Goal: Find contact information: Find contact information

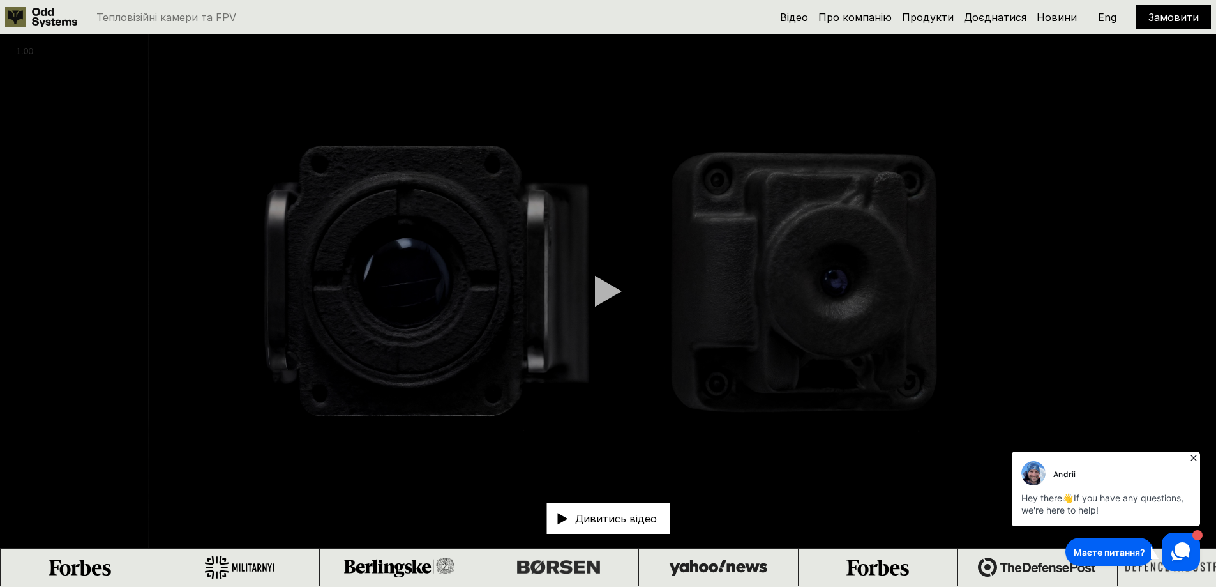
click at [620, 513] on p "Дивитись відео" at bounding box center [616, 518] width 82 height 10
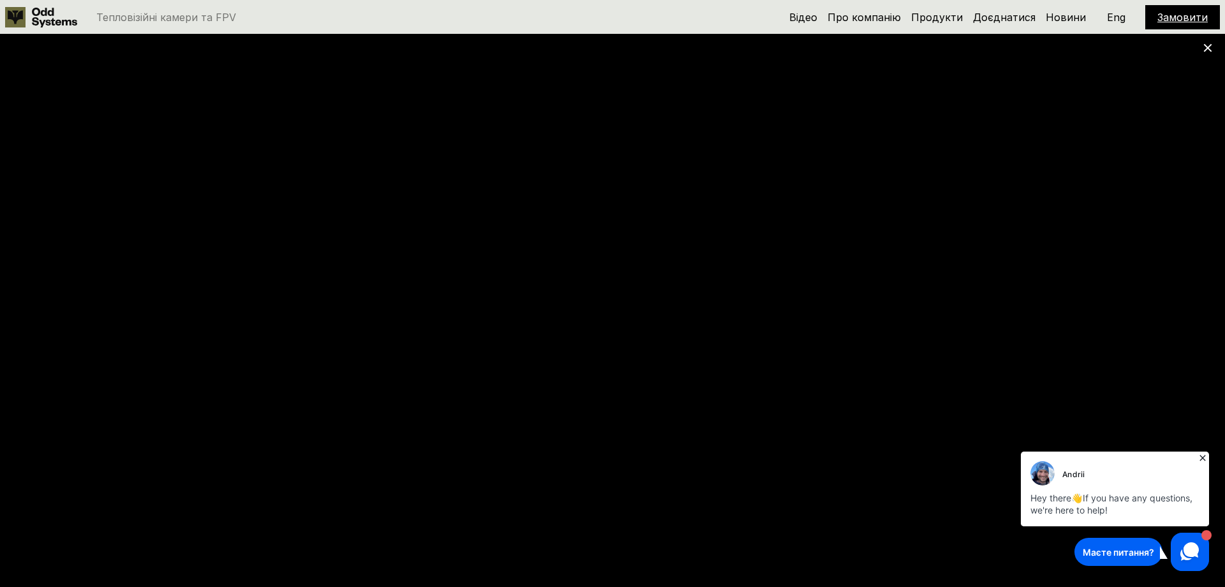
click at [1203, 458] on icon at bounding box center [1203, 457] width 13 height 13
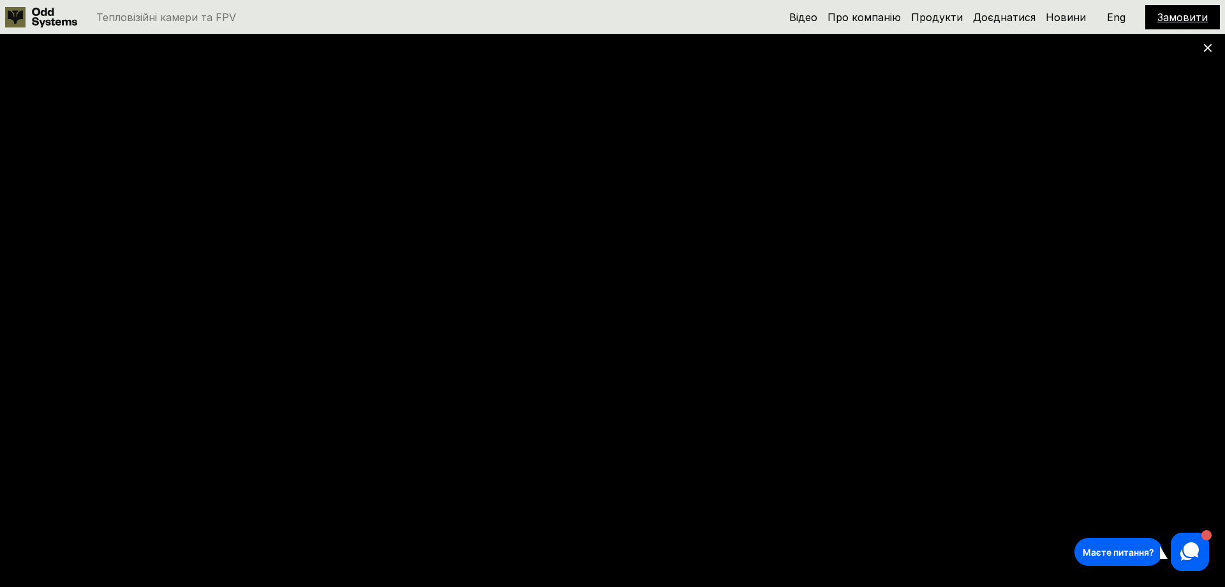
click at [1158, 566] on div "Маєте питання? 1" at bounding box center [1142, 551] width 135 height 38
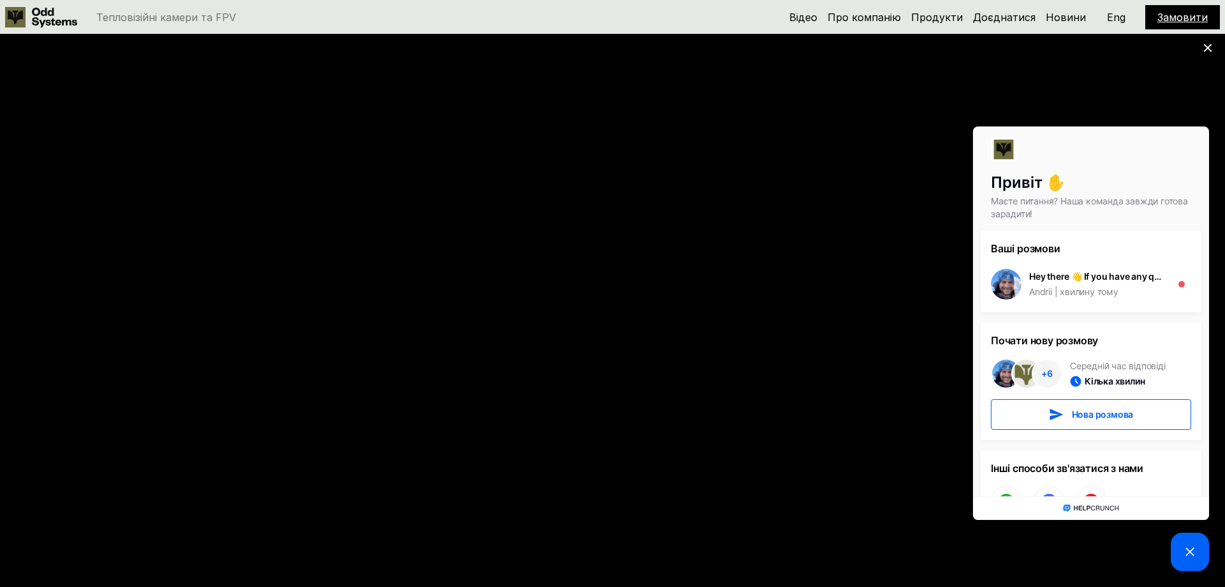
click at [1018, 557] on div "Привіт ✋ Маєте питання? Наша команда завжди готова зарадити! Ваші розмови Hey t…" at bounding box center [1091, 348] width 243 height 451
click at [1015, 557] on div "Привіт ✋ Маєте питання? Наша команда завжди готова зарадити! Ваші розмови Hey t…" at bounding box center [1091, 348] width 243 height 451
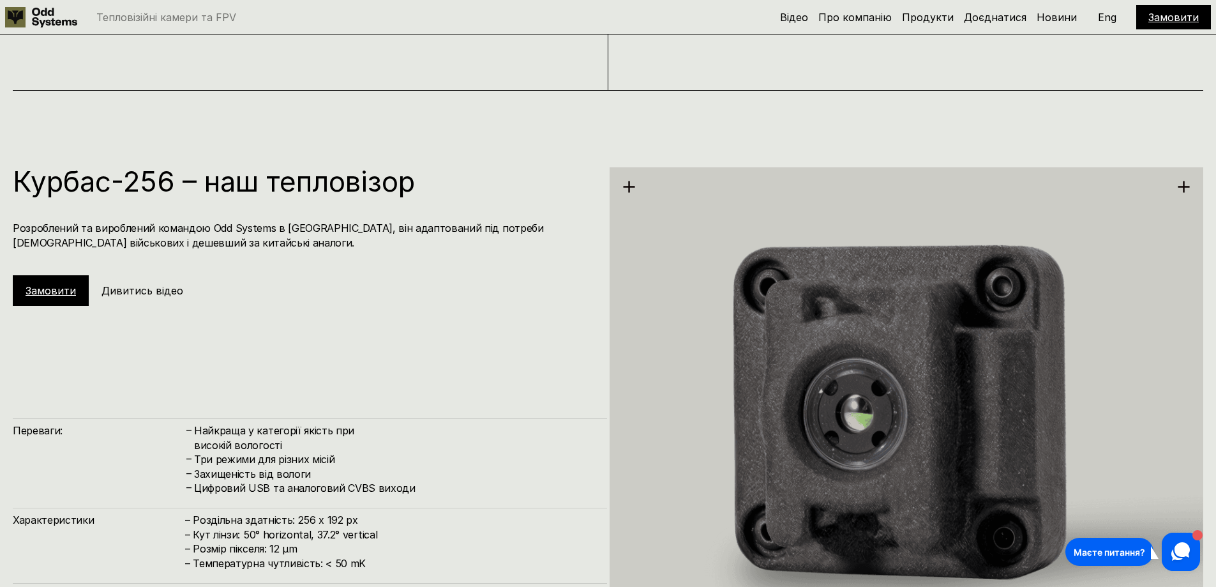
scroll to position [1659, 0]
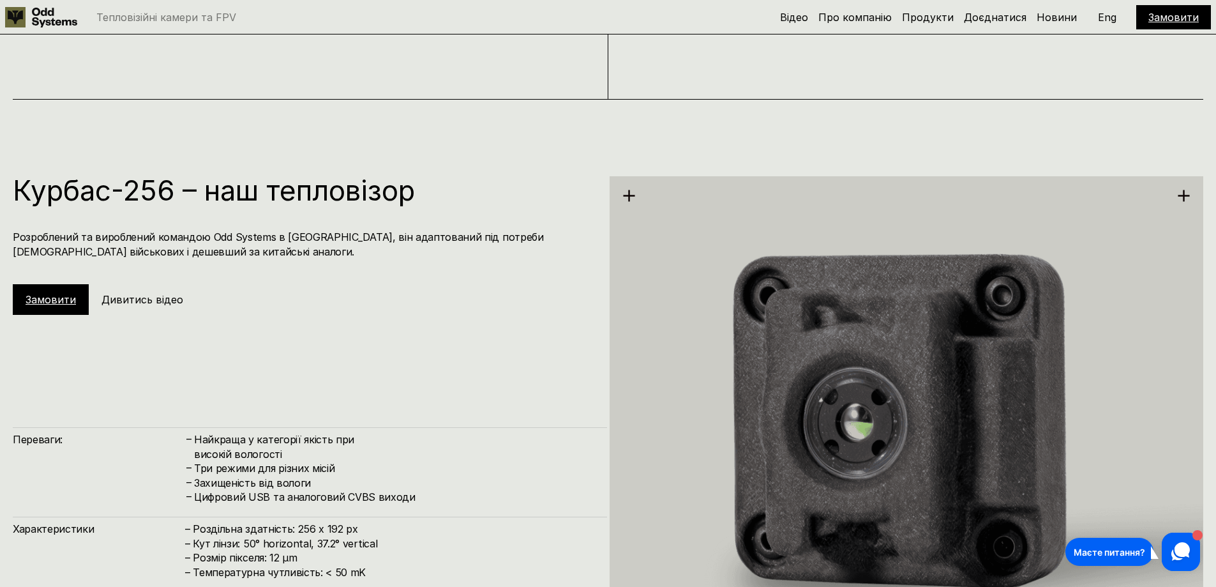
click at [66, 301] on link "Замовити" at bounding box center [51, 299] width 50 height 13
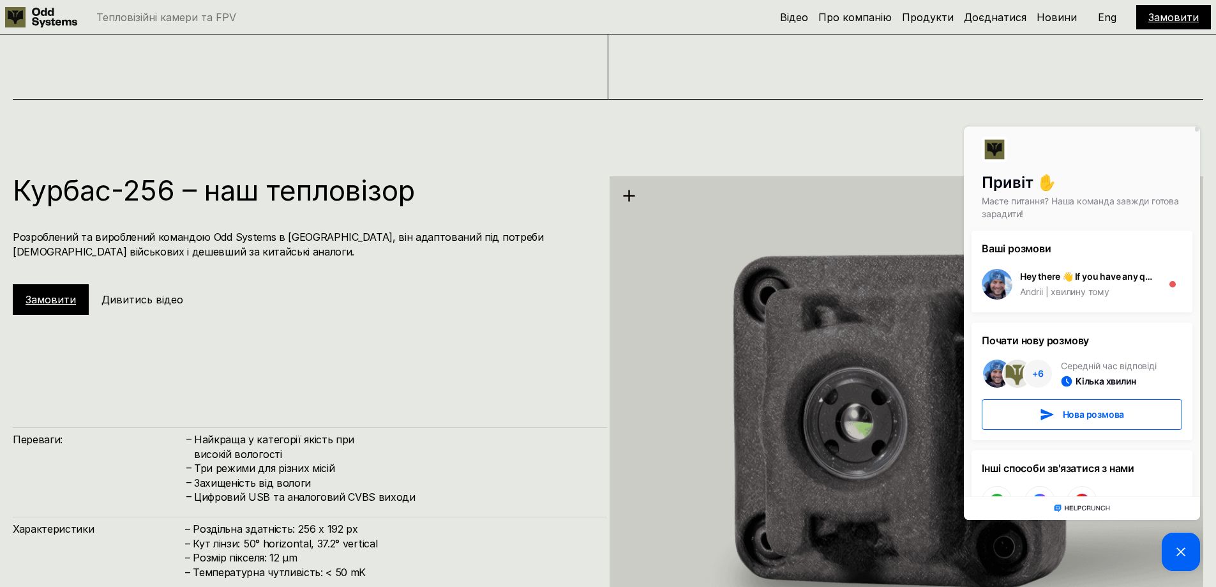
click at [66, 301] on link "Замовити" at bounding box center [51, 299] width 50 height 13
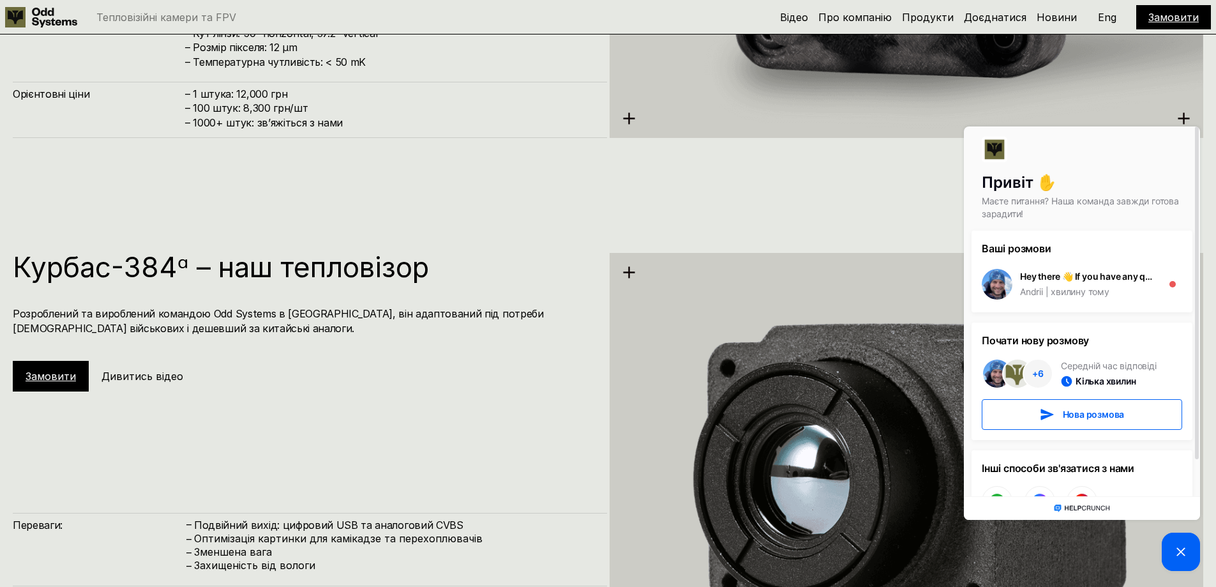
scroll to position [2170, 0]
click at [55, 368] on h5 "Замовити" at bounding box center [51, 375] width 50 height 14
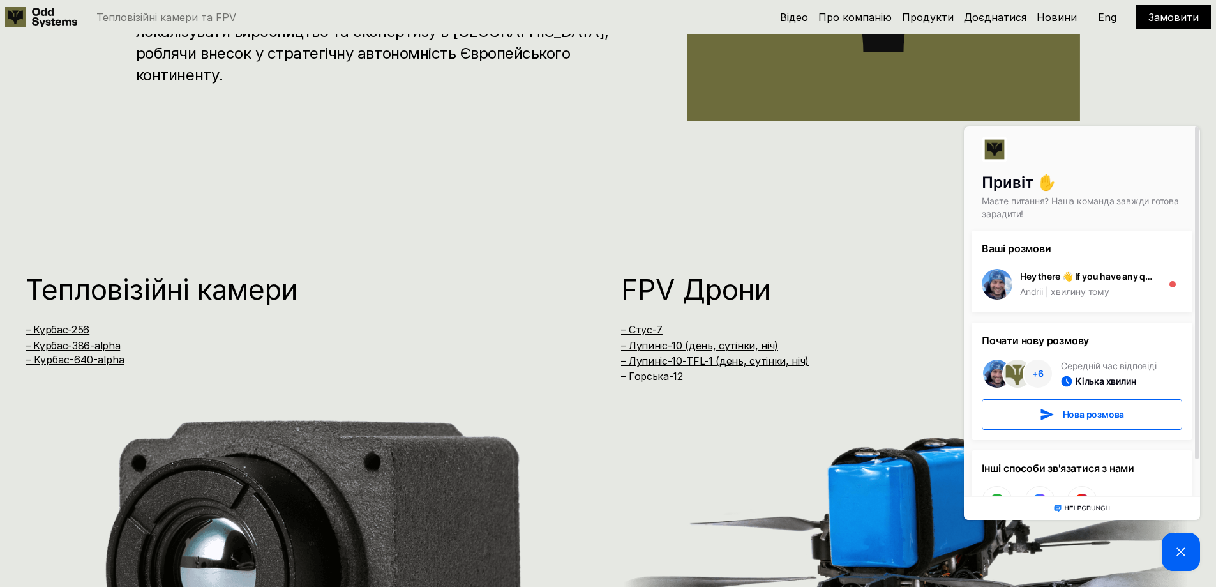
scroll to position [1021, 0]
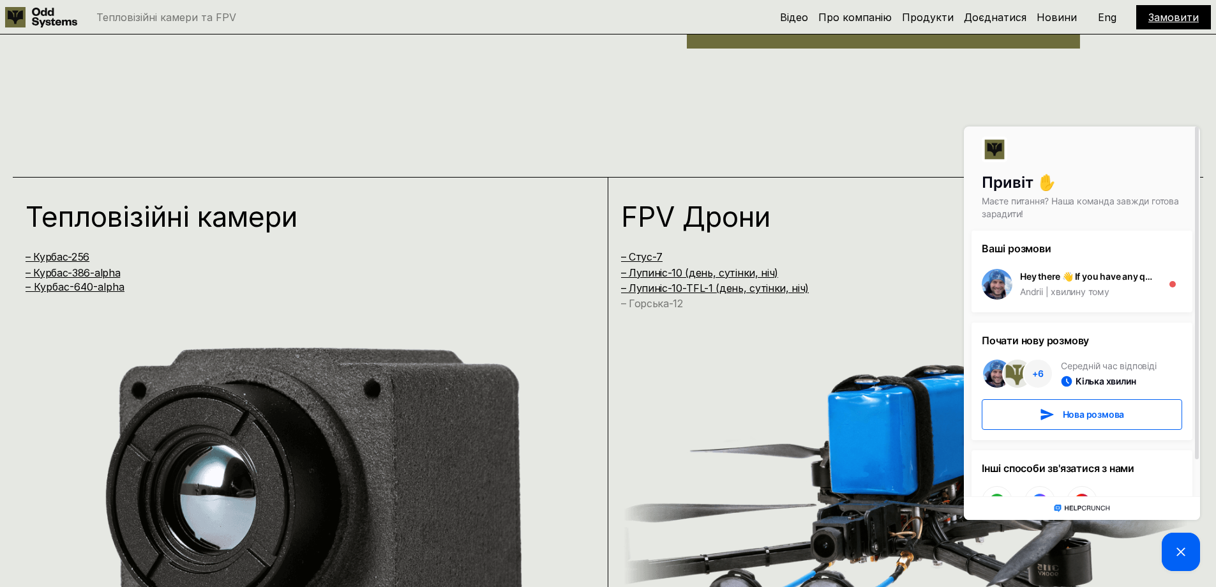
click at [653, 306] on link "– Горська-12" at bounding box center [652, 303] width 62 height 13
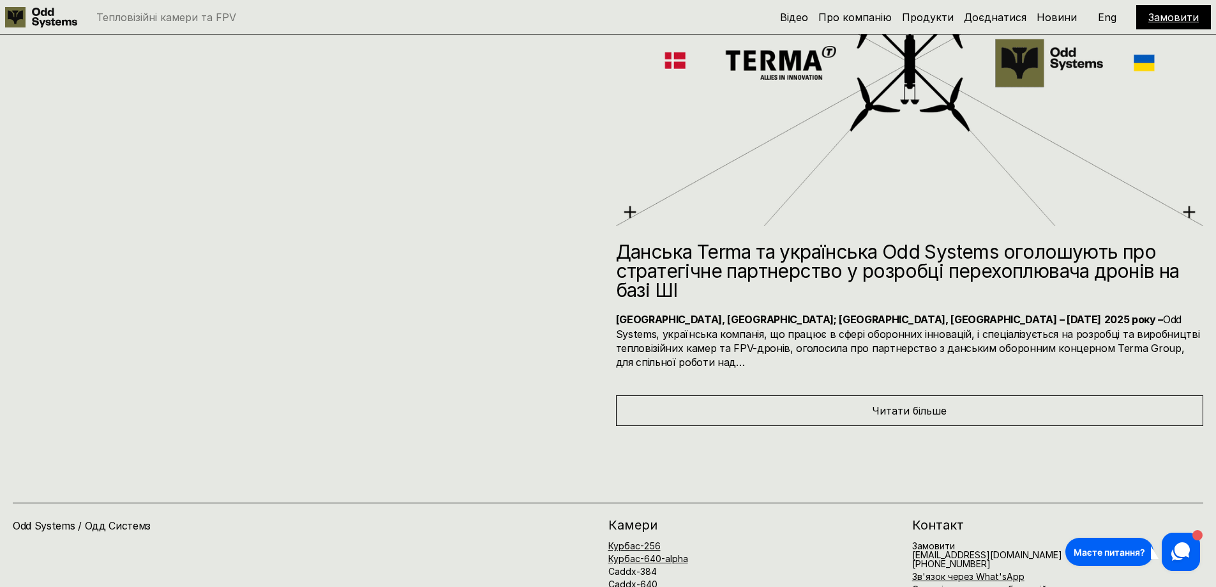
scroll to position [7025, 0]
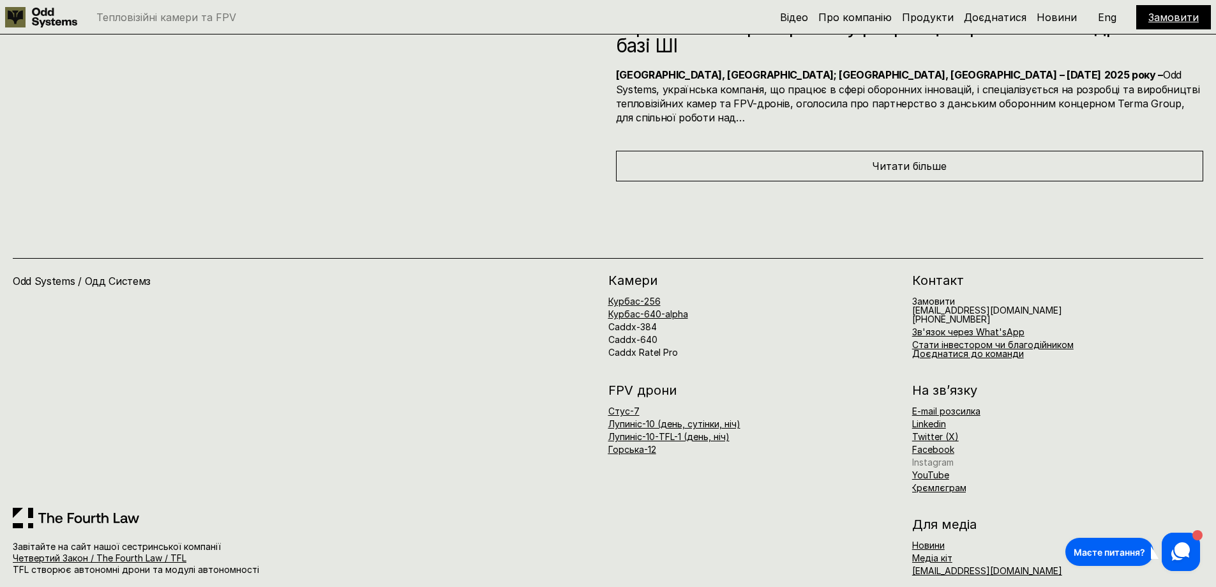
click at [936, 456] on link "Instagram" at bounding box center [932, 461] width 41 height 11
